Goal: Subscribe to service/newsletter

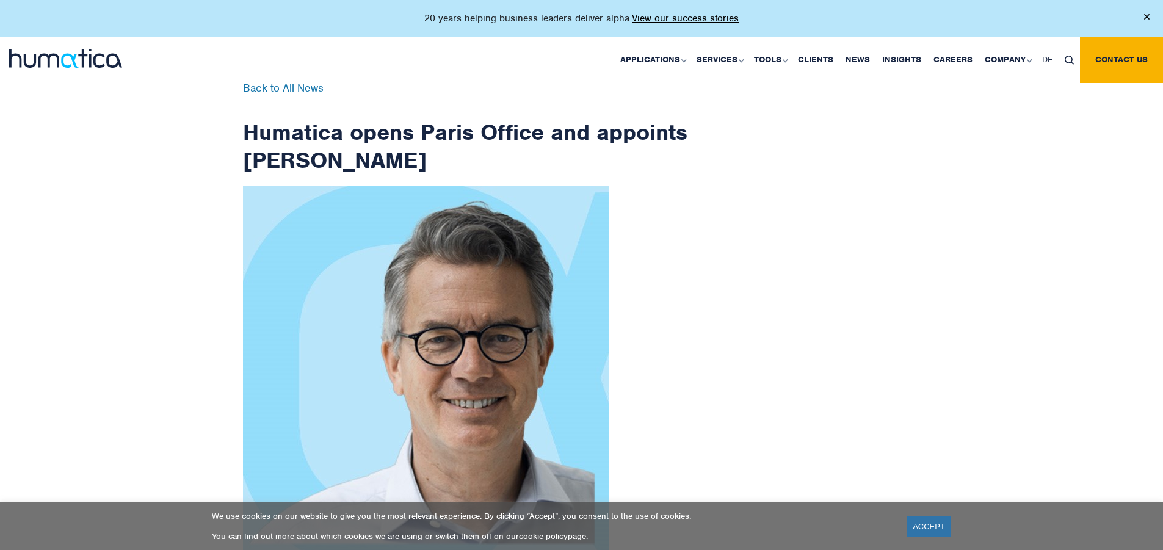
scroll to position [1947, 0]
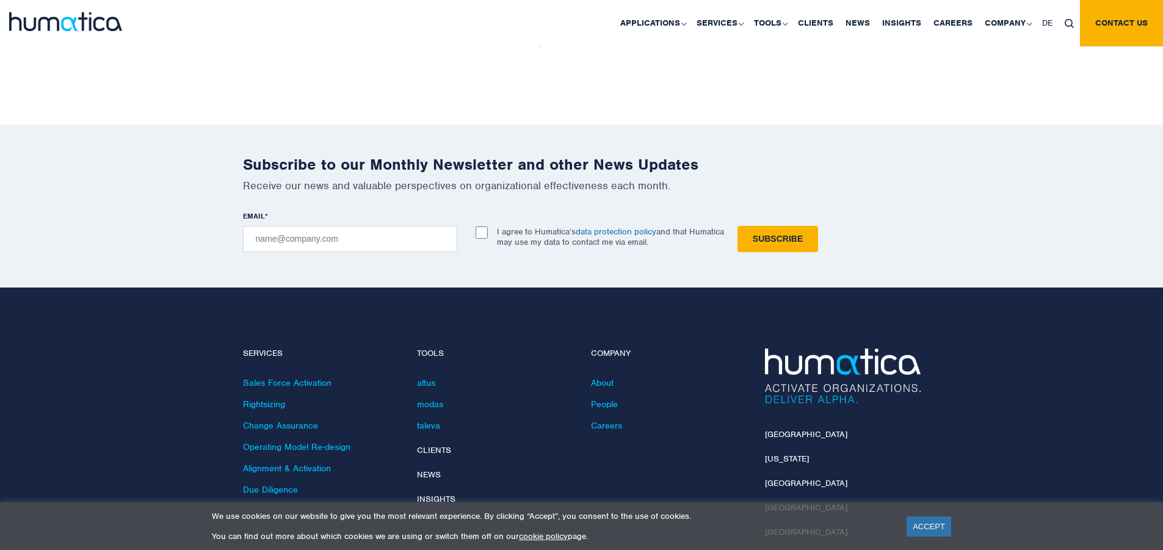
checkbox input "true"
type input "[EMAIL_ADDRESS][DOMAIN_NAME]"
click at [737, 226] on input "Subscribe" at bounding box center [777, 239] width 81 height 26
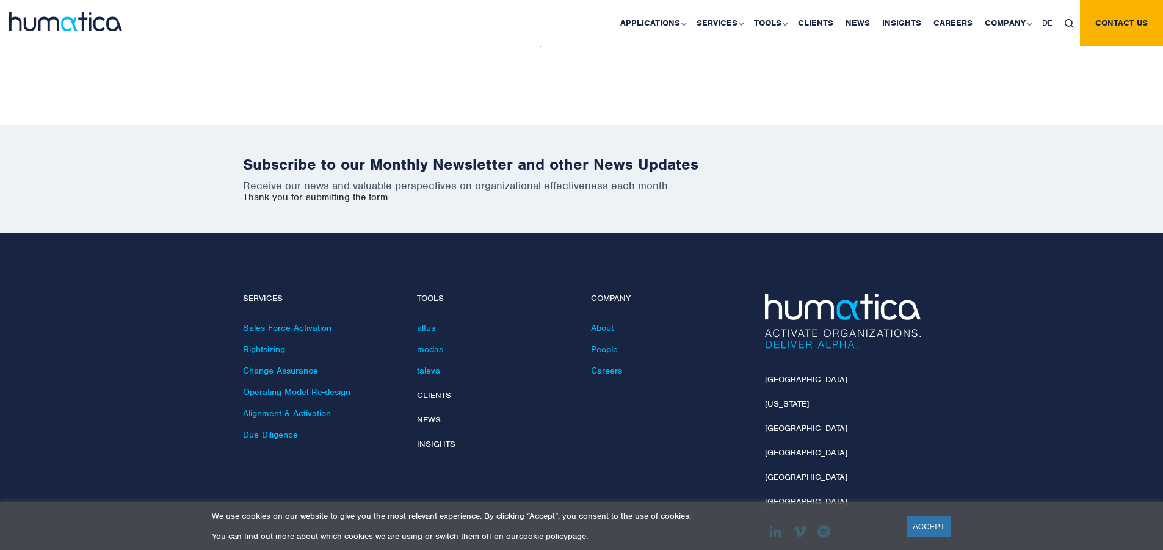
scroll to position [1892, 0]
